Goal: Task Accomplishment & Management: Use online tool/utility

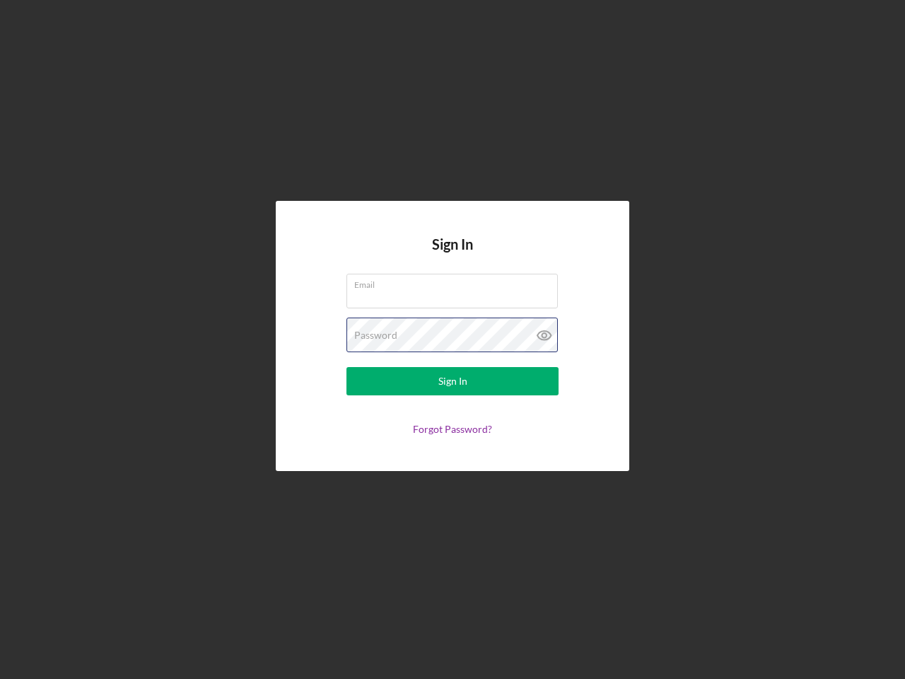
click at [452, 339] on div "Password" at bounding box center [452, 334] width 212 height 35
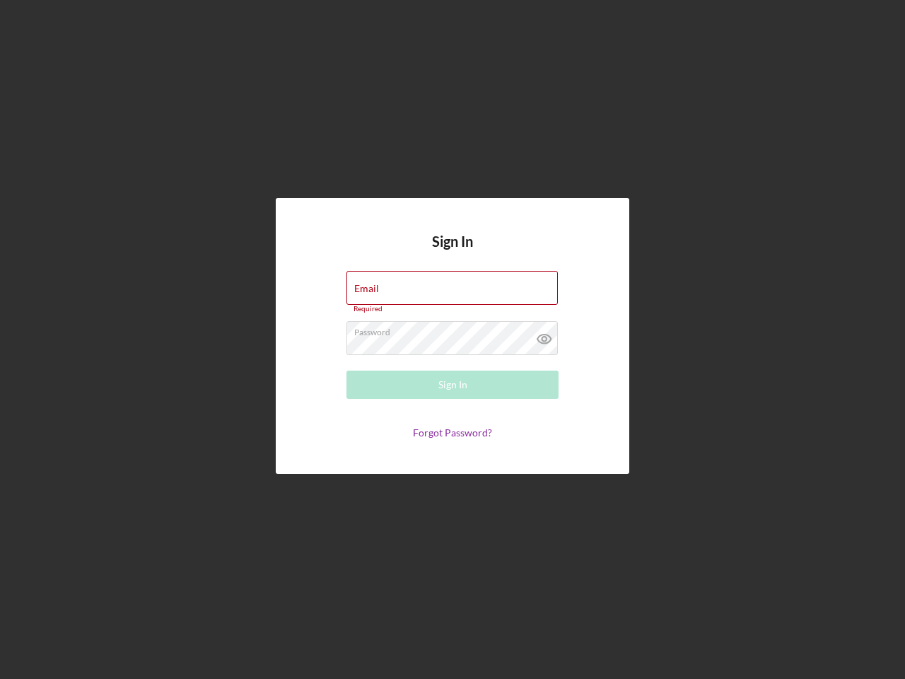
click at [544, 335] on icon at bounding box center [544, 338] width 35 height 35
